Goal: Navigation & Orientation: Go to known website

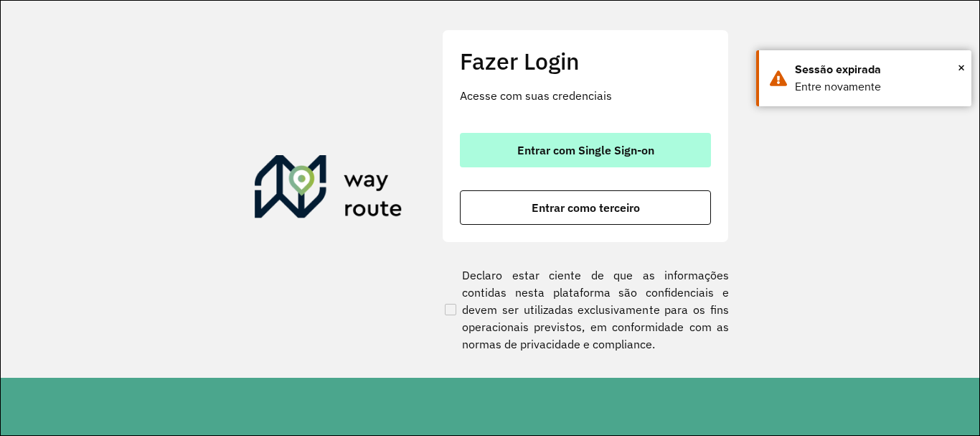
click at [604, 158] on button "Entrar com Single Sign-on" at bounding box center [585, 150] width 251 height 34
